Goal: Task Accomplishment & Management: Complete application form

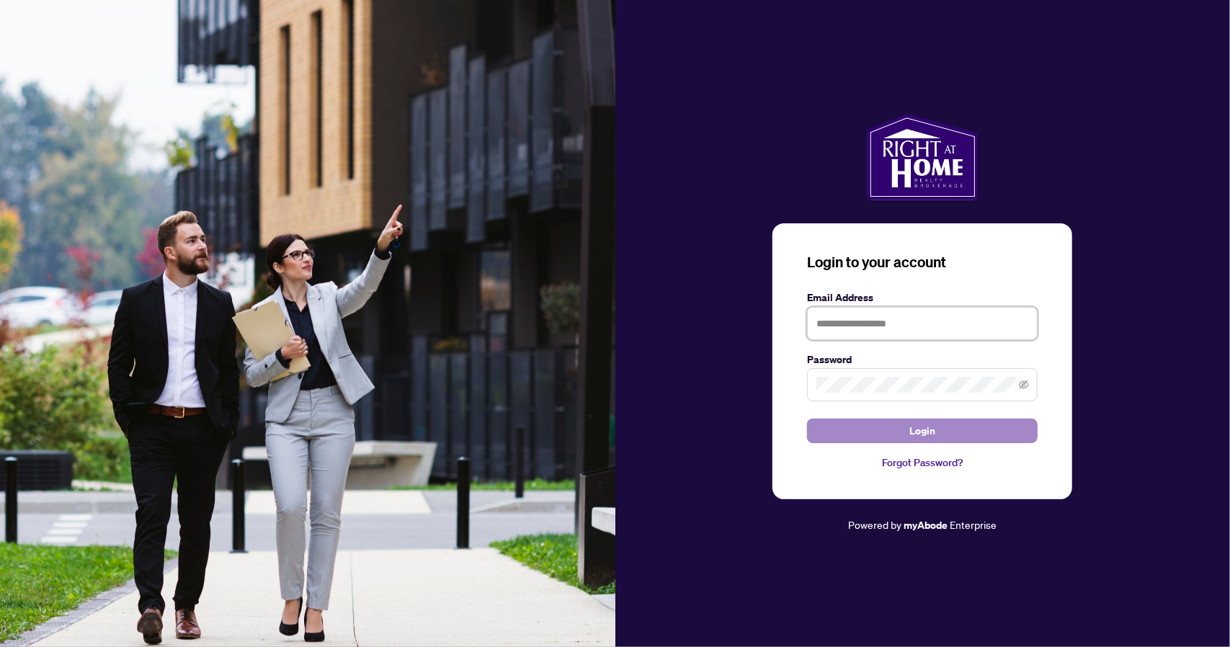
type input "**********"
click at [935, 429] on button "Login" at bounding box center [922, 430] width 230 height 24
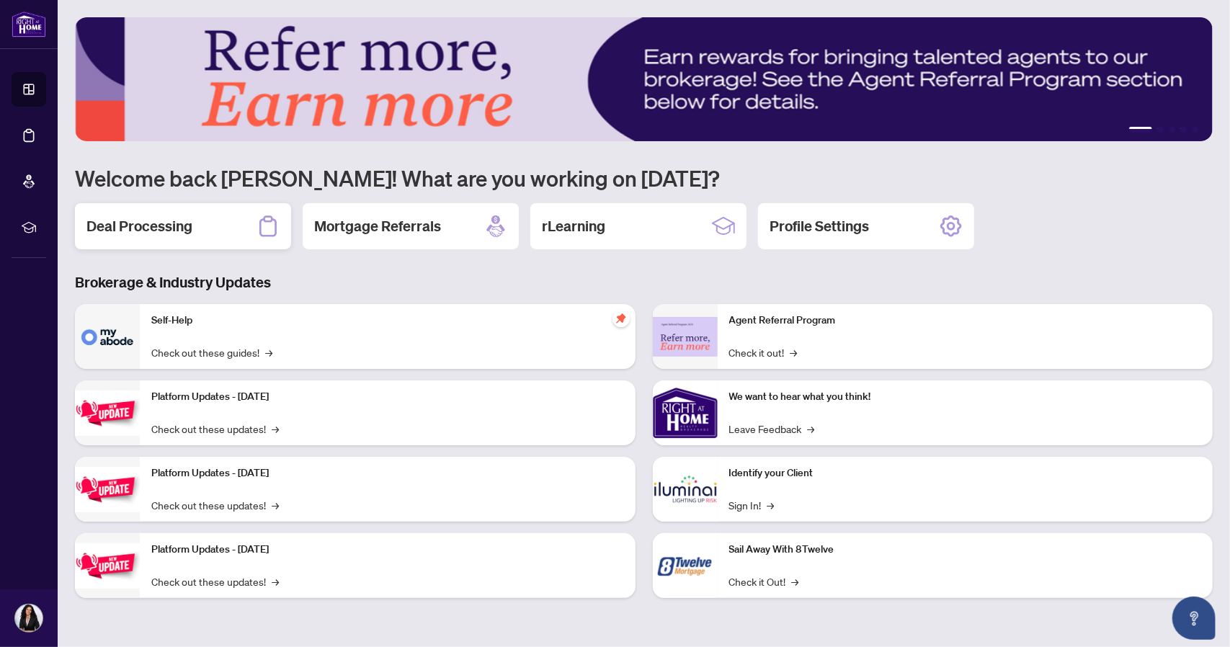
click at [184, 228] on h2 "Deal Processing" at bounding box center [139, 226] width 106 height 20
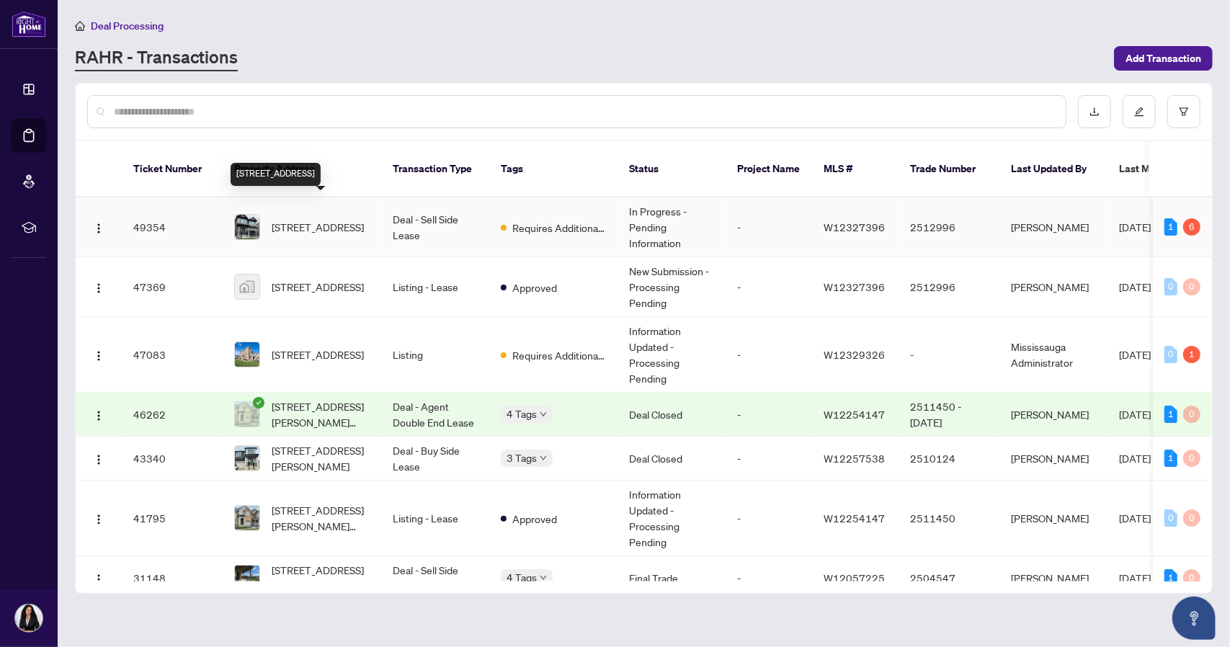
click at [304, 221] on span "[STREET_ADDRESS]" at bounding box center [318, 227] width 92 height 16
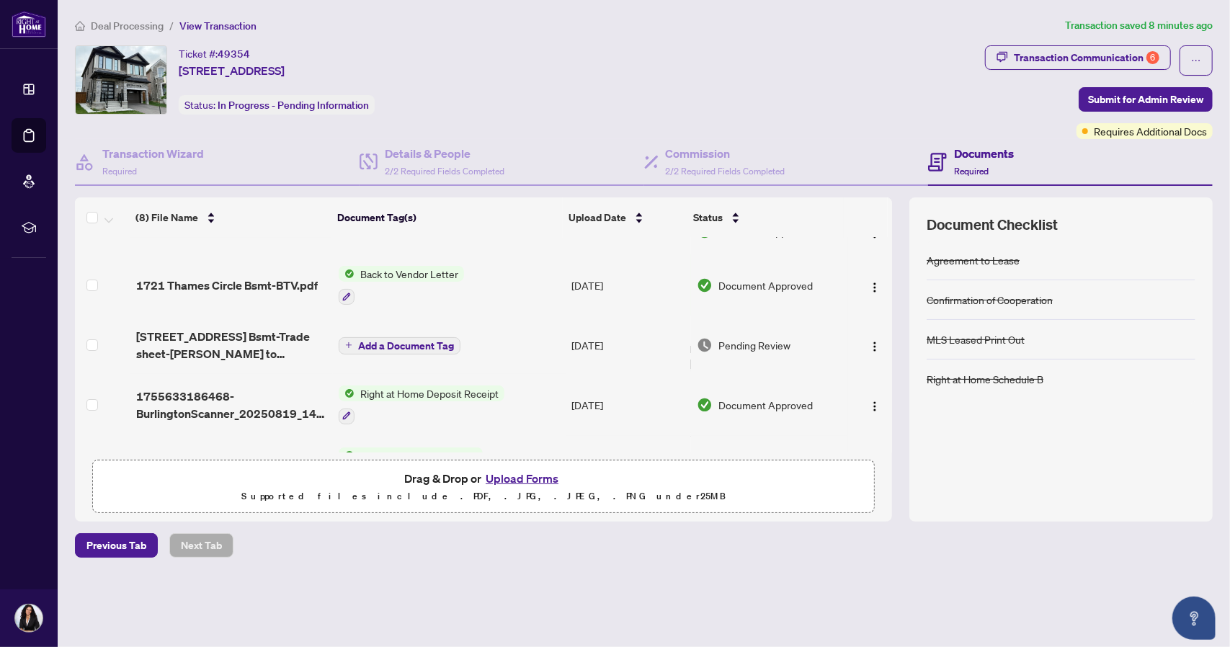
scroll to position [30, 0]
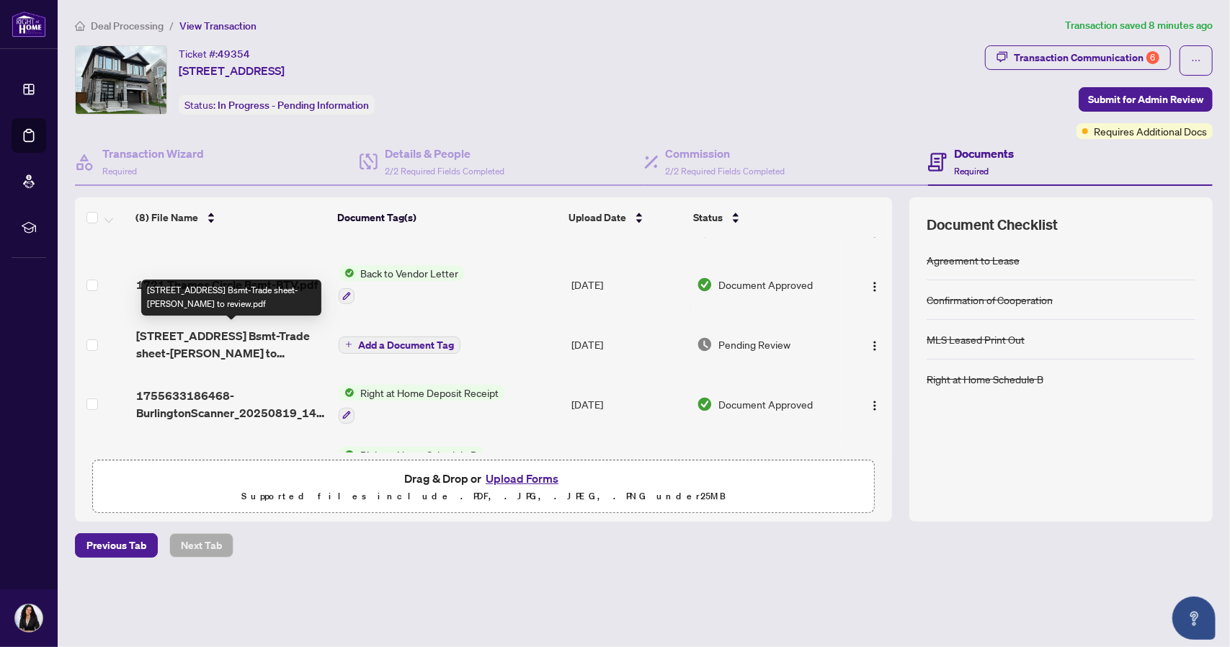
click at [273, 329] on span "[STREET_ADDRESS] Bsmt-Trade sheet-[PERSON_NAME] to review.pdf" at bounding box center [231, 344] width 191 height 35
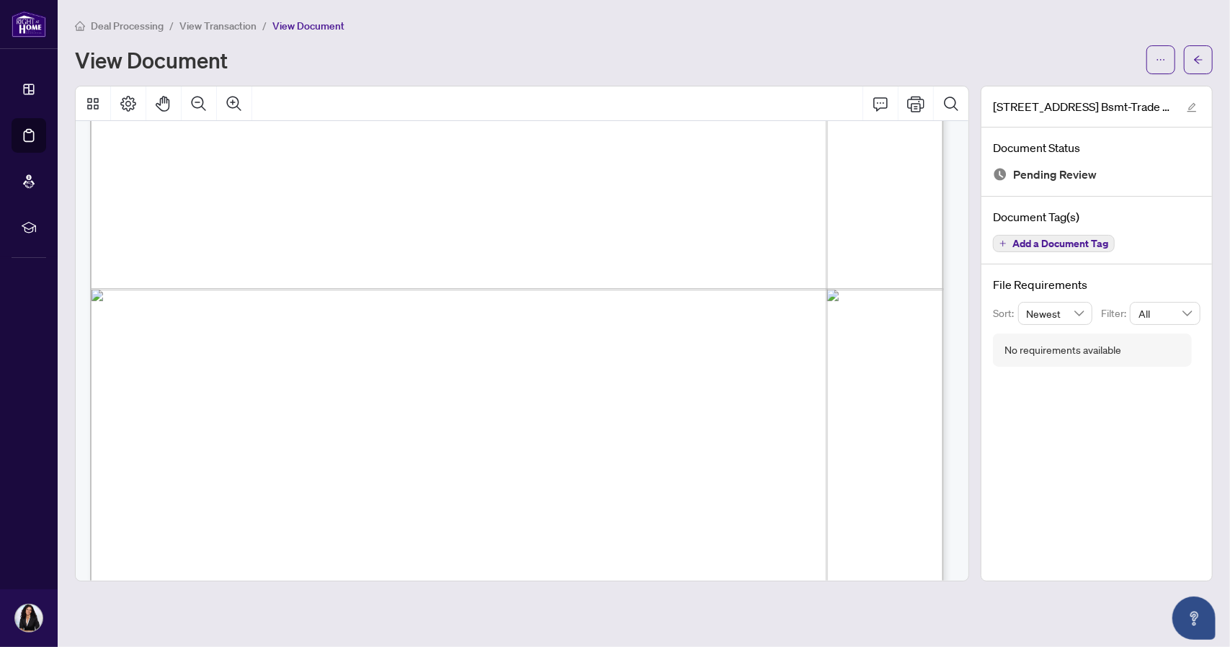
scroll to position [673, 0]
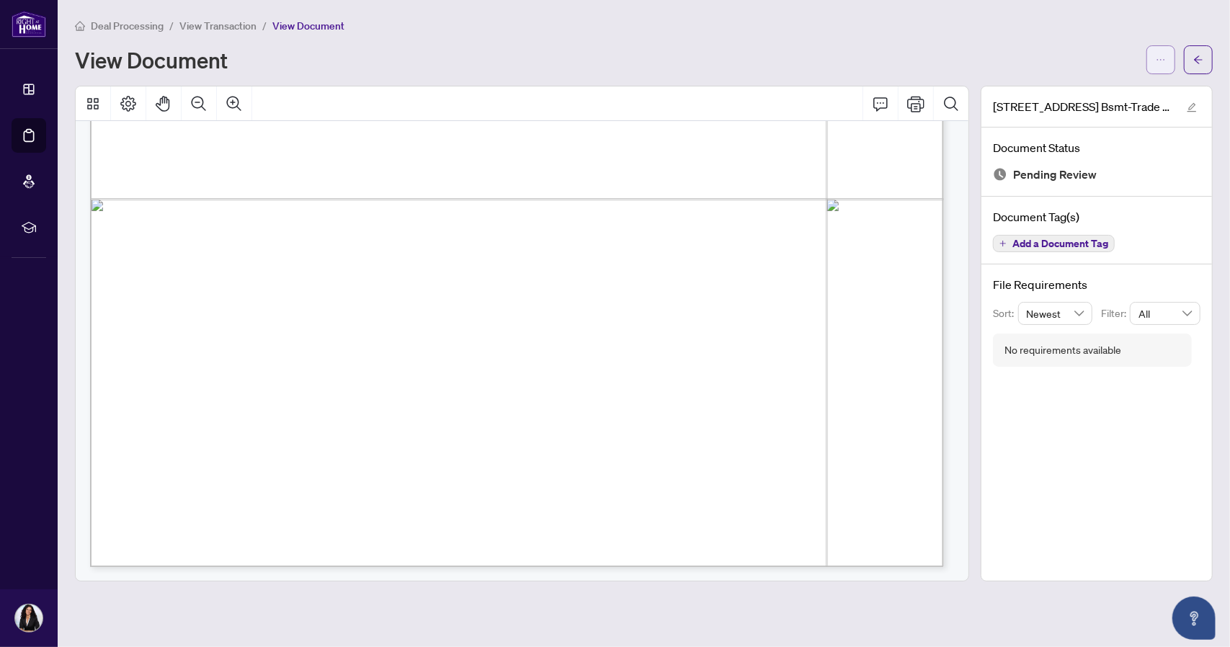
click at [1154, 62] on button "button" at bounding box center [1160, 59] width 29 height 29
click at [1083, 94] on span "Download" at bounding box center [1108, 91] width 109 height 16
click at [1201, 55] on icon "arrow-left" at bounding box center [1198, 60] width 10 height 10
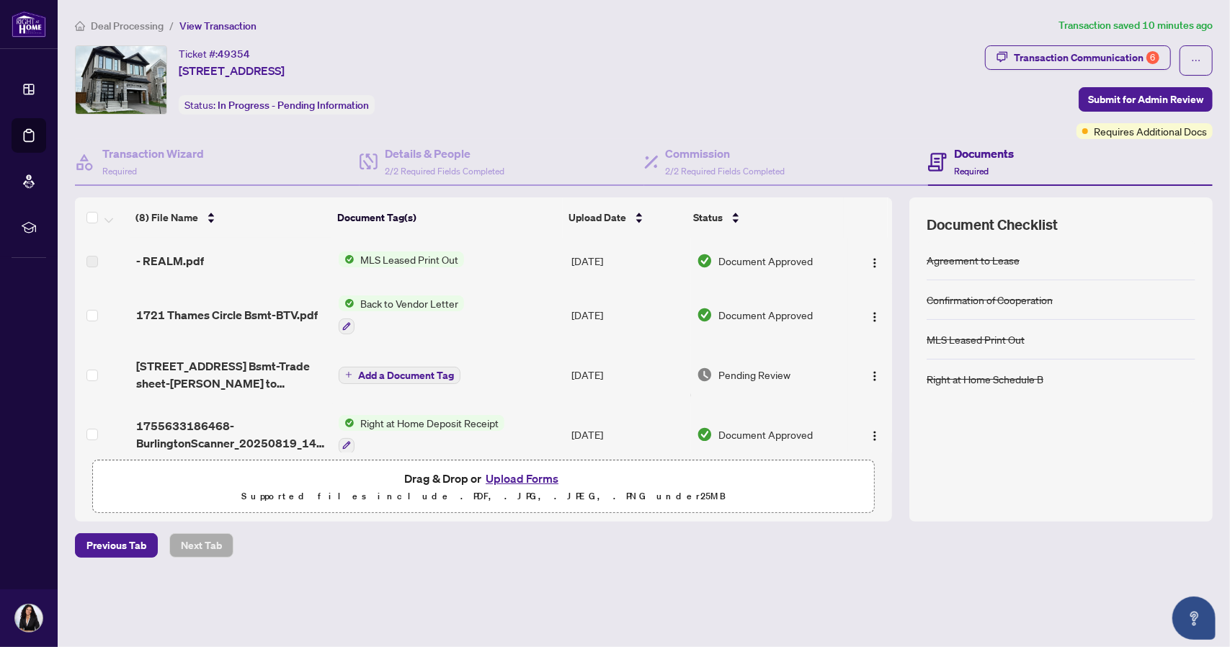
click at [527, 477] on button "Upload Forms" at bounding box center [521, 478] width 81 height 19
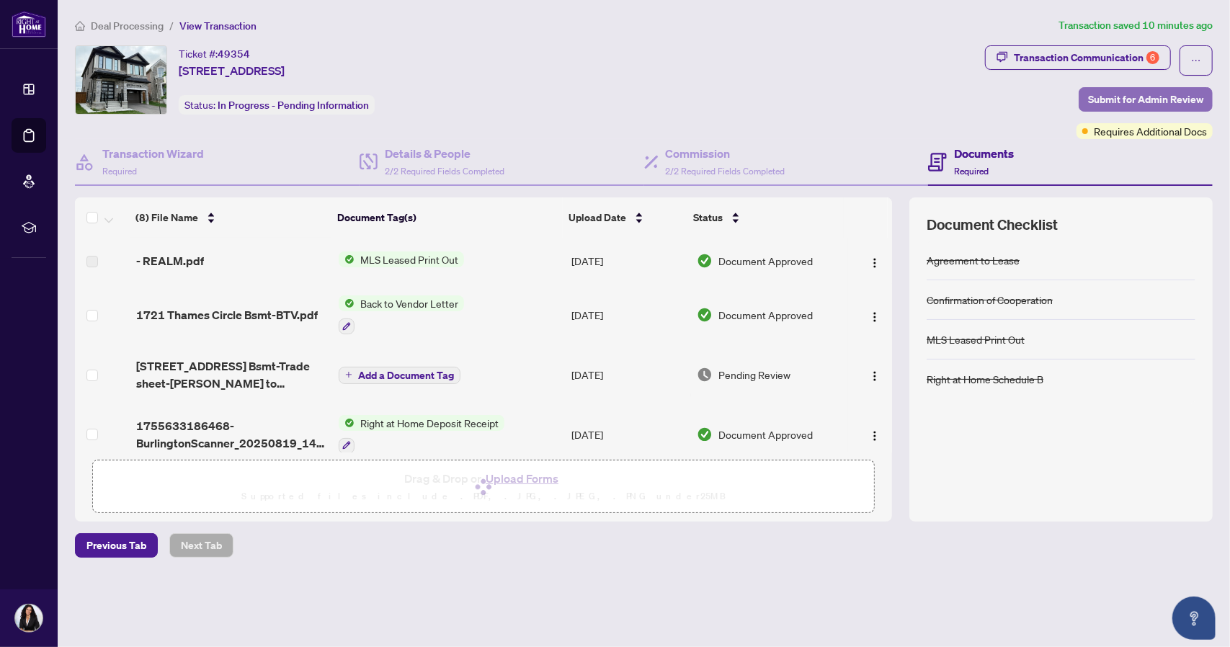
click at [1131, 95] on span "Submit for Admin Review" at bounding box center [1145, 99] width 115 height 23
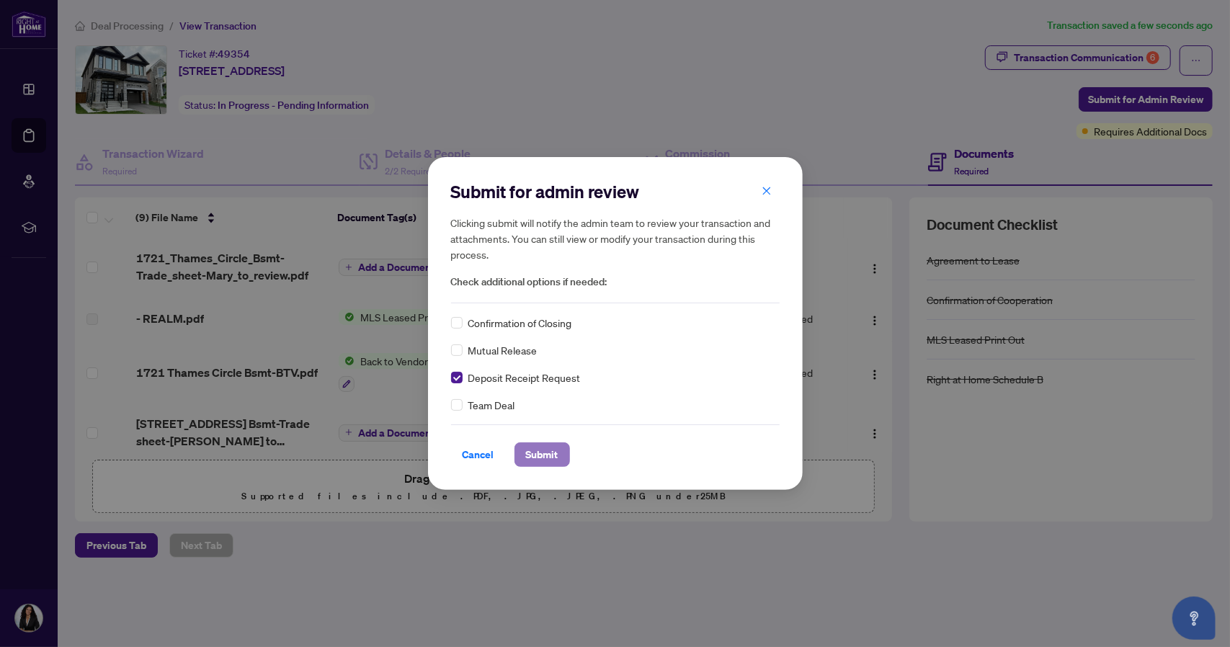
click at [534, 452] on span "Submit" at bounding box center [542, 454] width 32 height 23
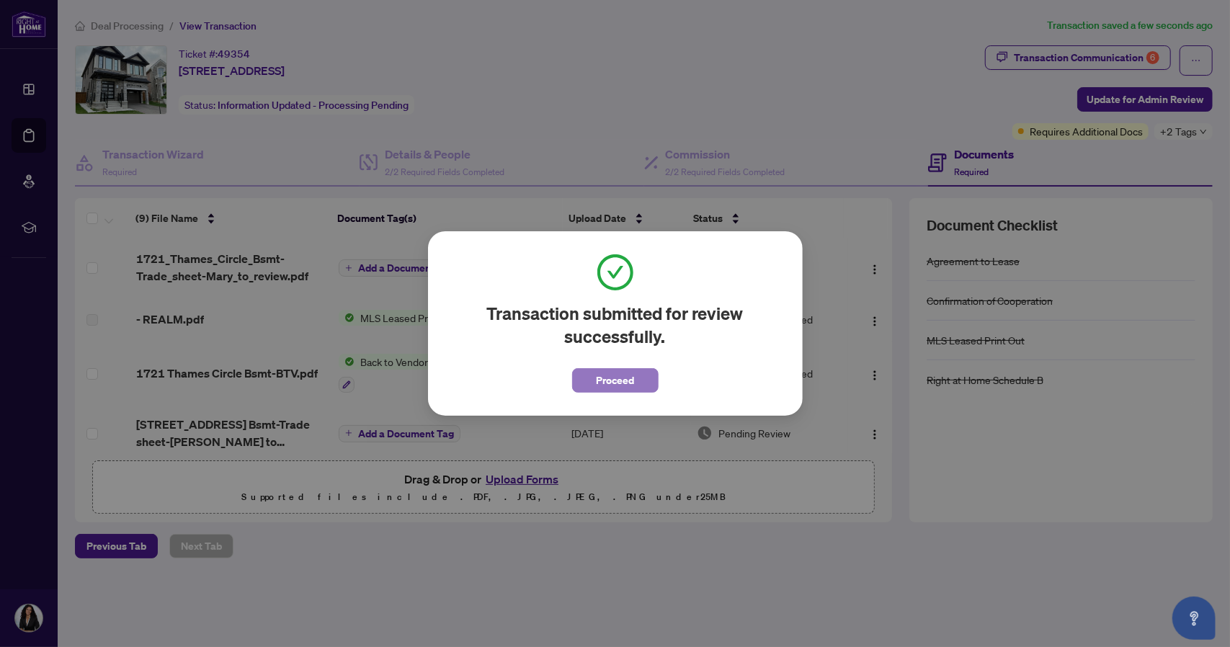
click at [604, 380] on span "Proceed" at bounding box center [615, 380] width 38 height 23
